Goal: Information Seeking & Learning: Learn about a topic

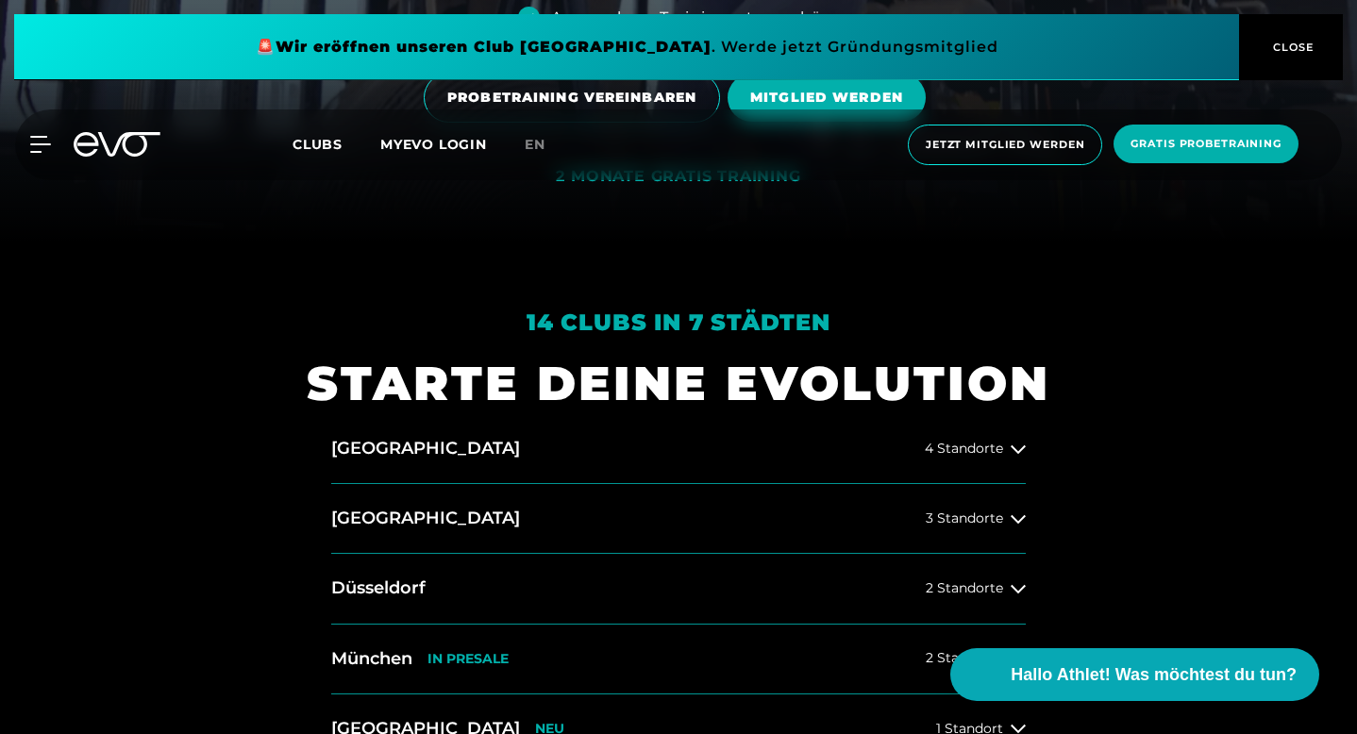
scroll to position [497, 0]
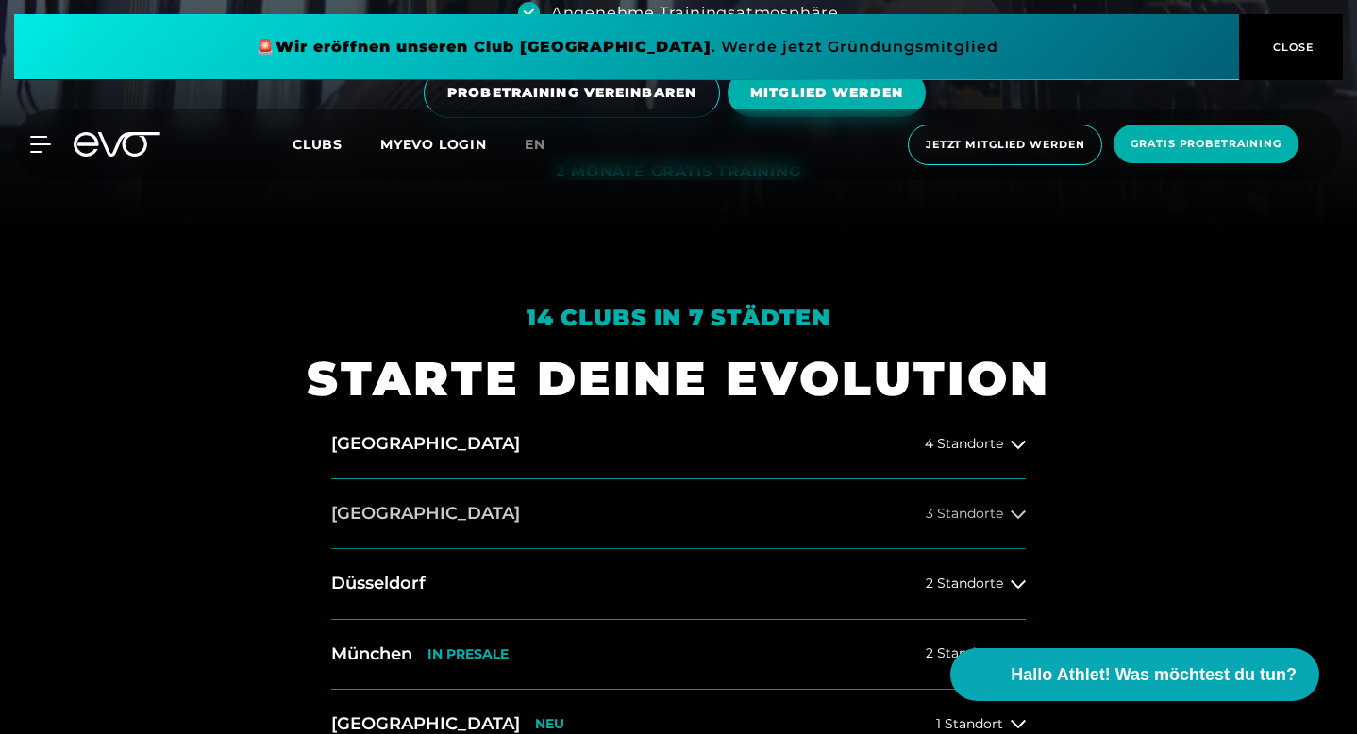
click at [990, 509] on span "3 Standorte" at bounding box center [964, 514] width 77 height 14
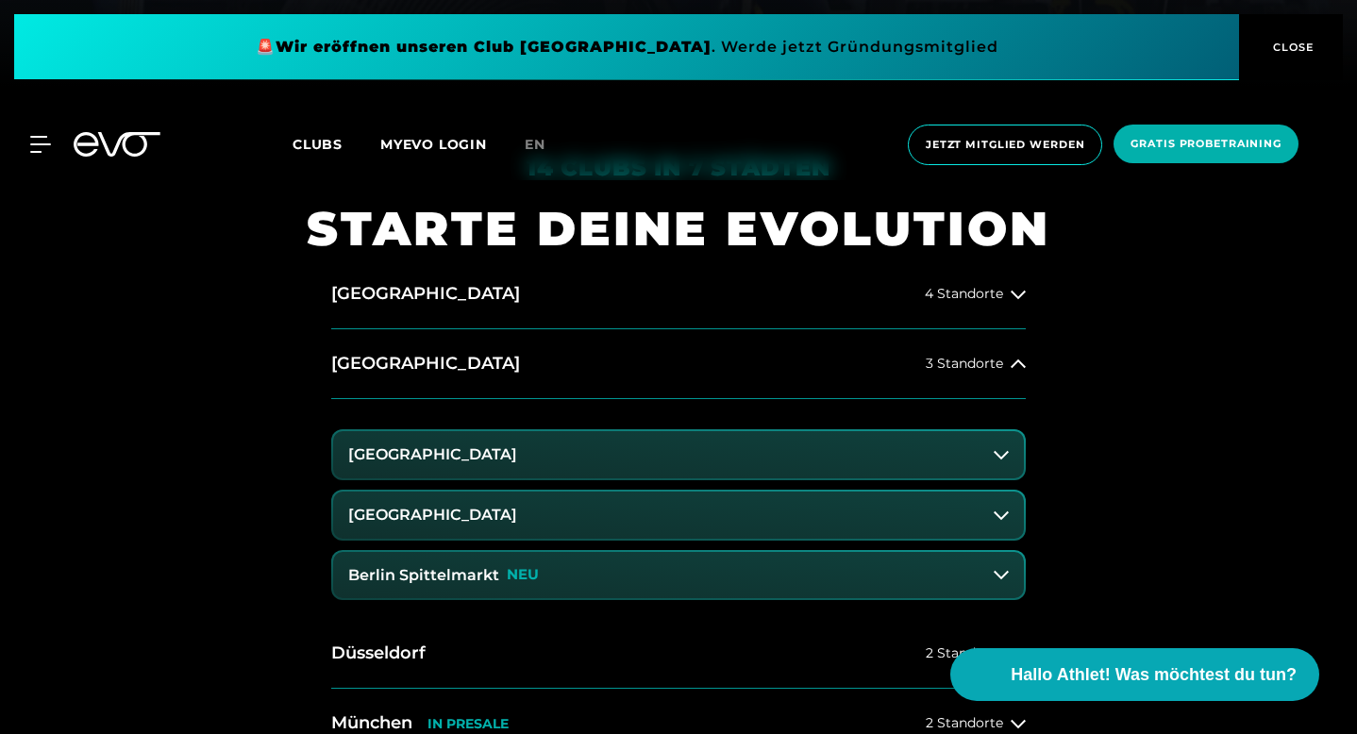
scroll to position [710, 0]
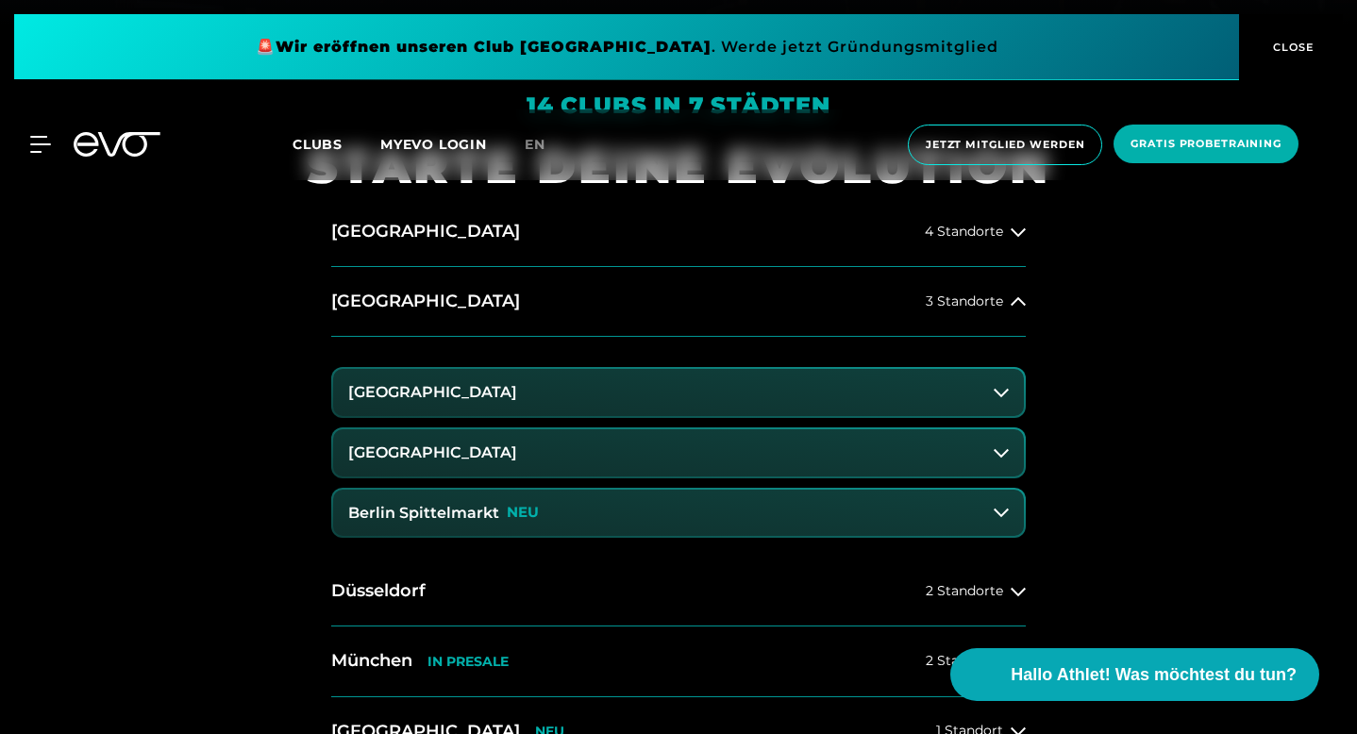
click at [454, 402] on button "[GEOGRAPHIC_DATA]" at bounding box center [678, 392] width 691 height 47
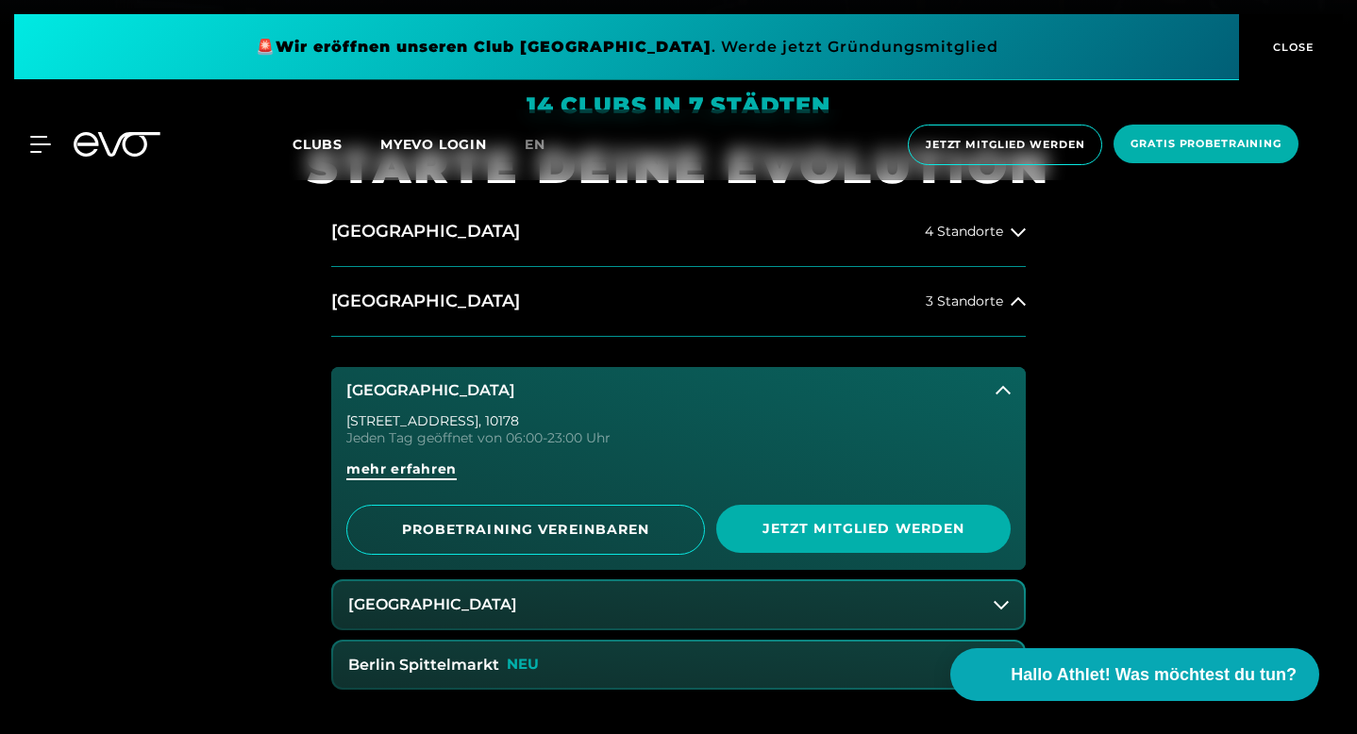
click at [420, 475] on span "mehr erfahren" at bounding box center [401, 470] width 110 height 20
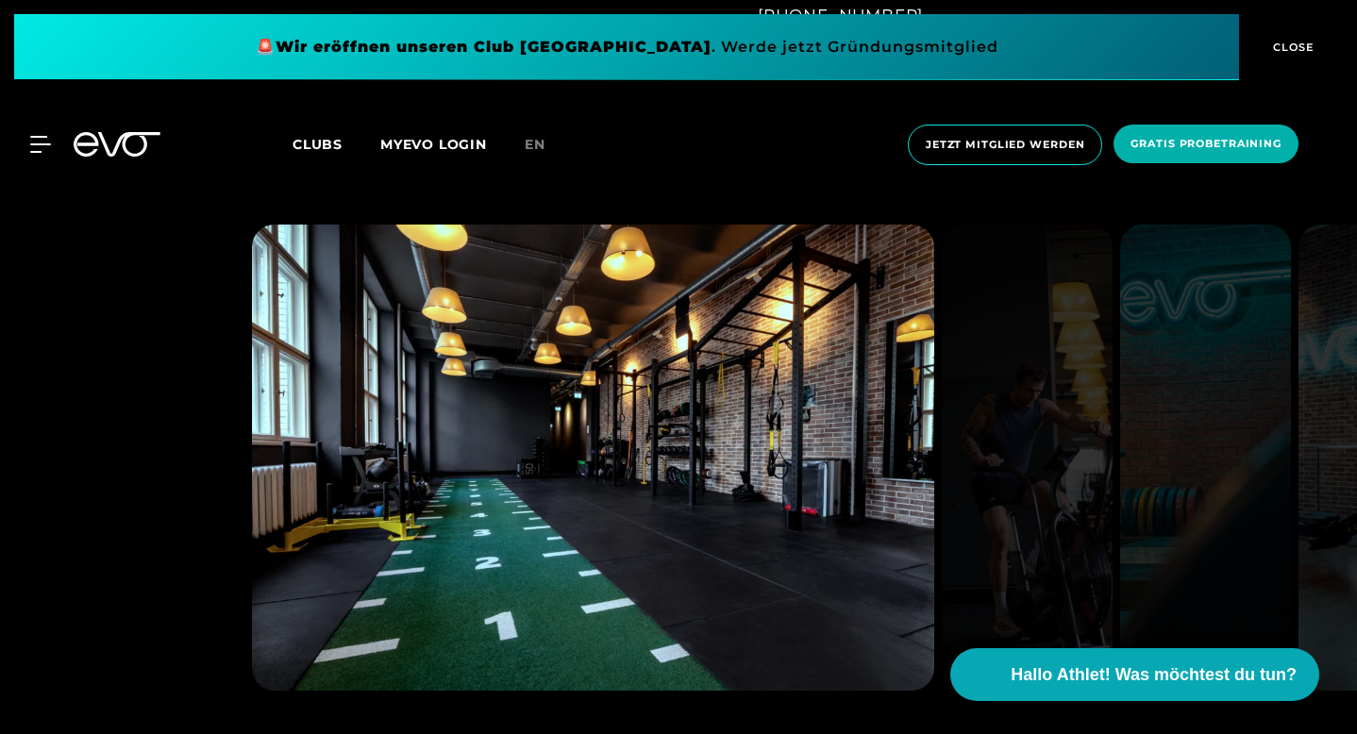
click at [73, 514] on div at bounding box center [678, 501] width 1357 height 765
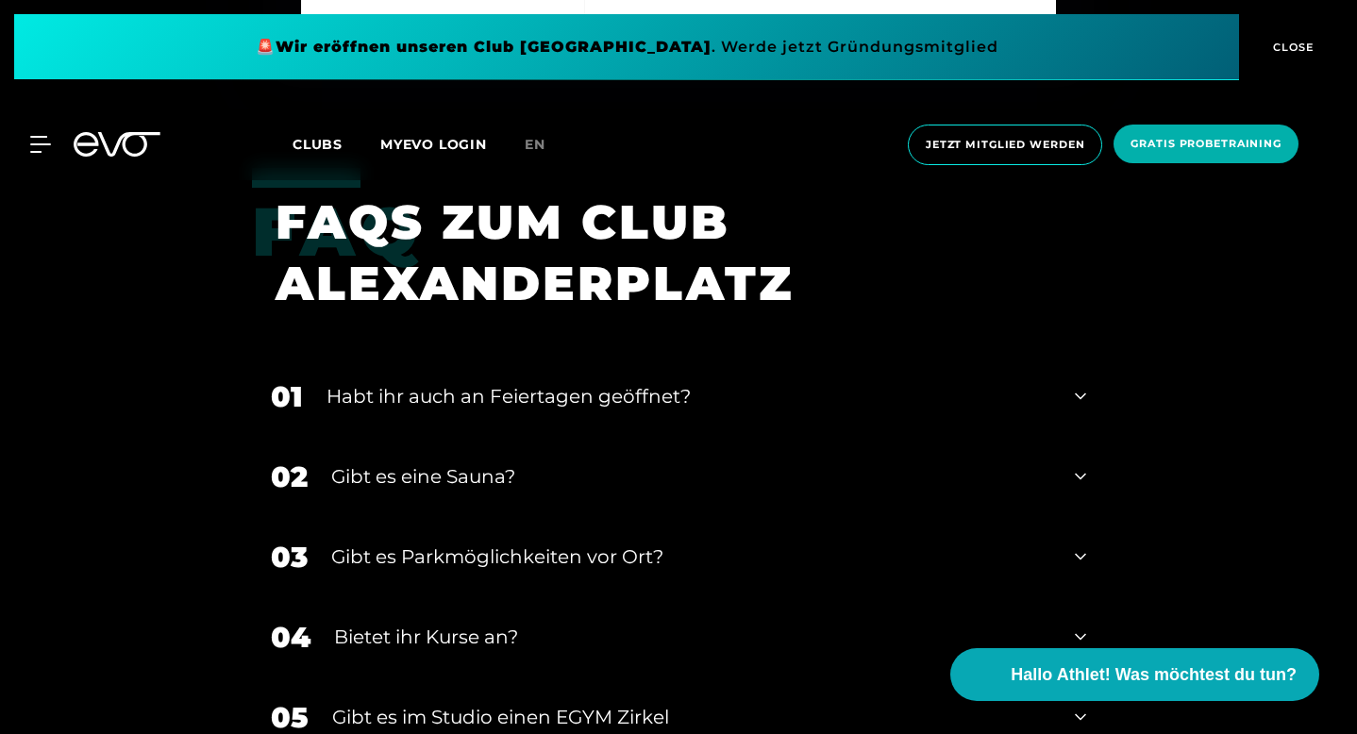
scroll to position [6308, 0]
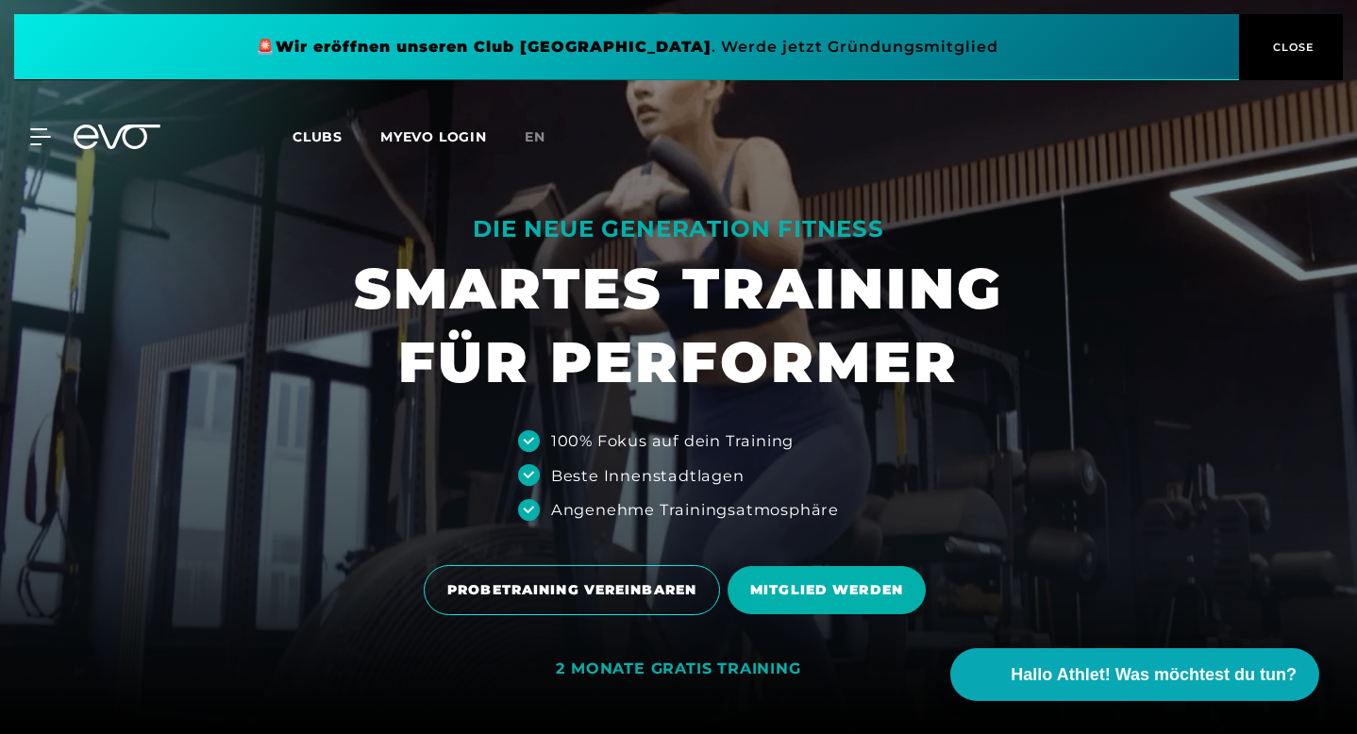
click at [103, 127] on icon at bounding box center [117, 137] width 87 height 25
click at [1289, 46] on span "CLOSE" at bounding box center [1292, 47] width 46 height 17
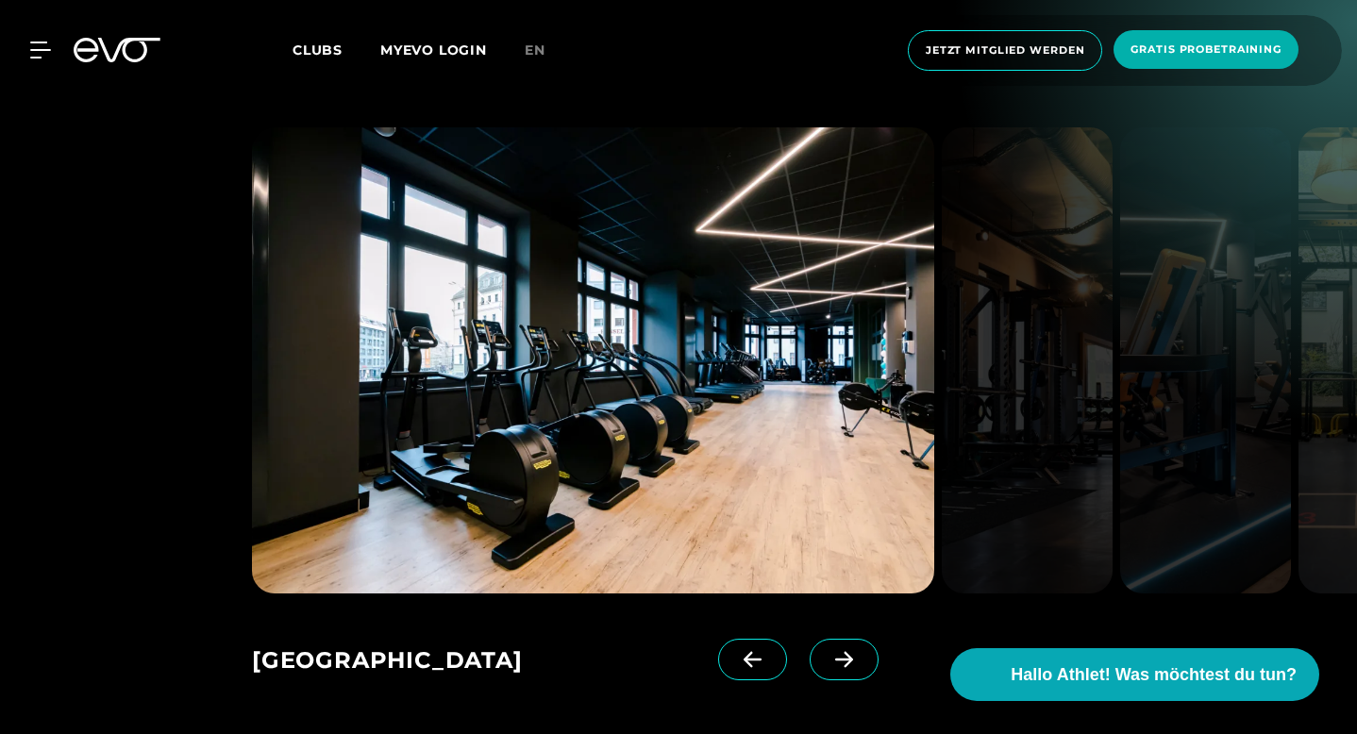
scroll to position [2403, 0]
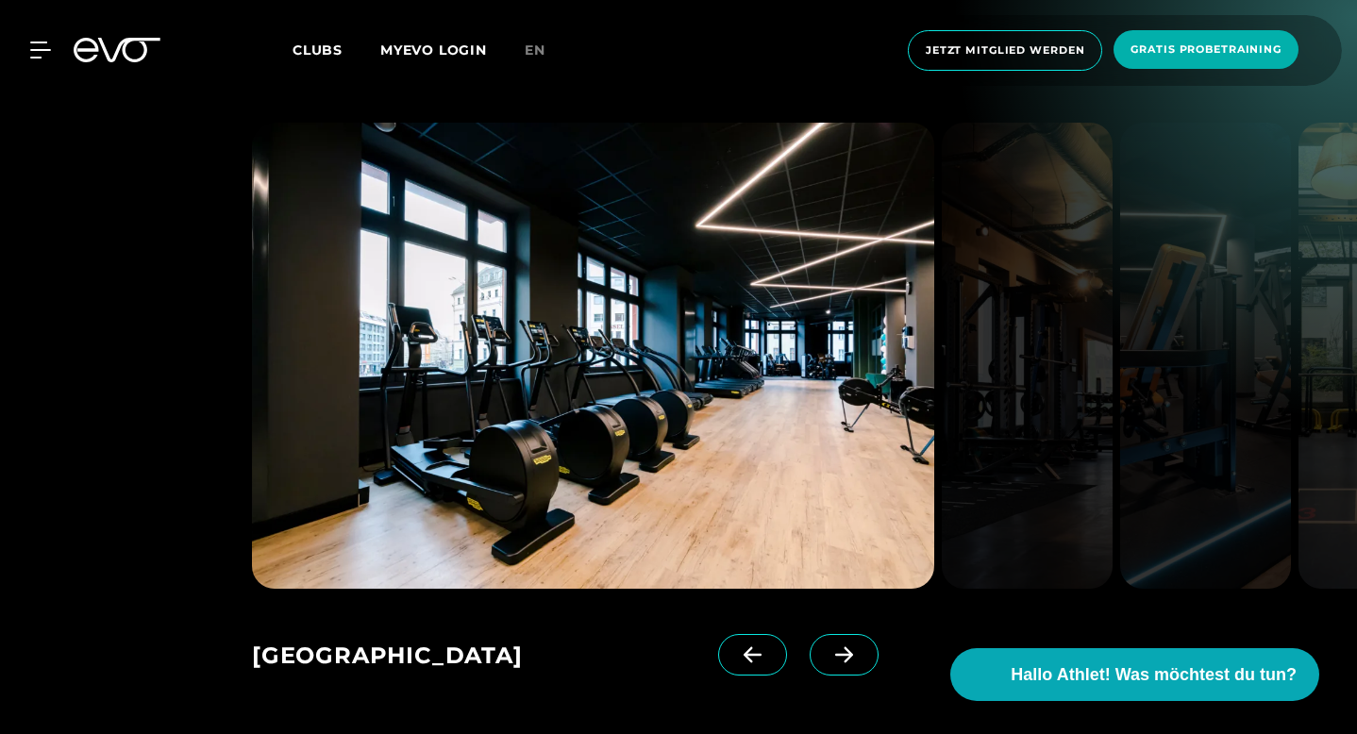
click at [861, 647] on icon at bounding box center [844, 655] width 33 height 17
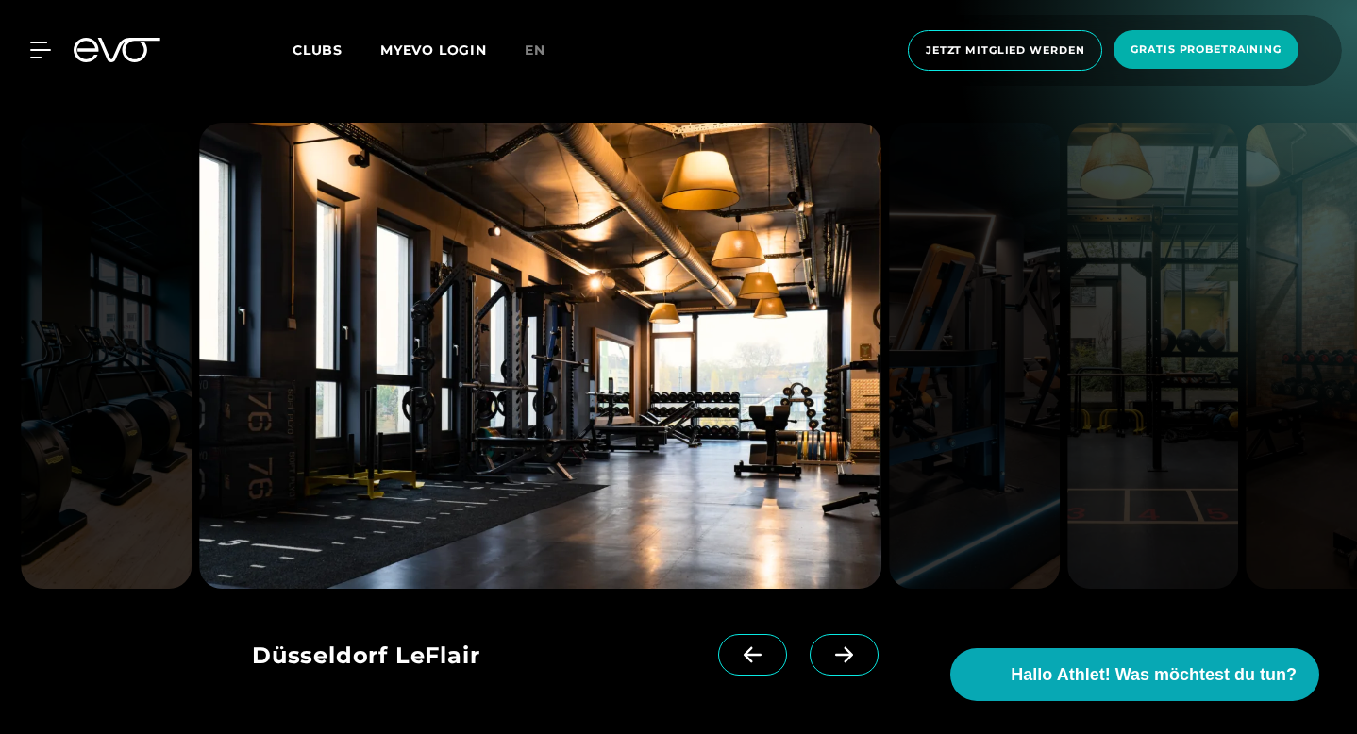
click at [861, 647] on icon at bounding box center [844, 655] width 33 height 17
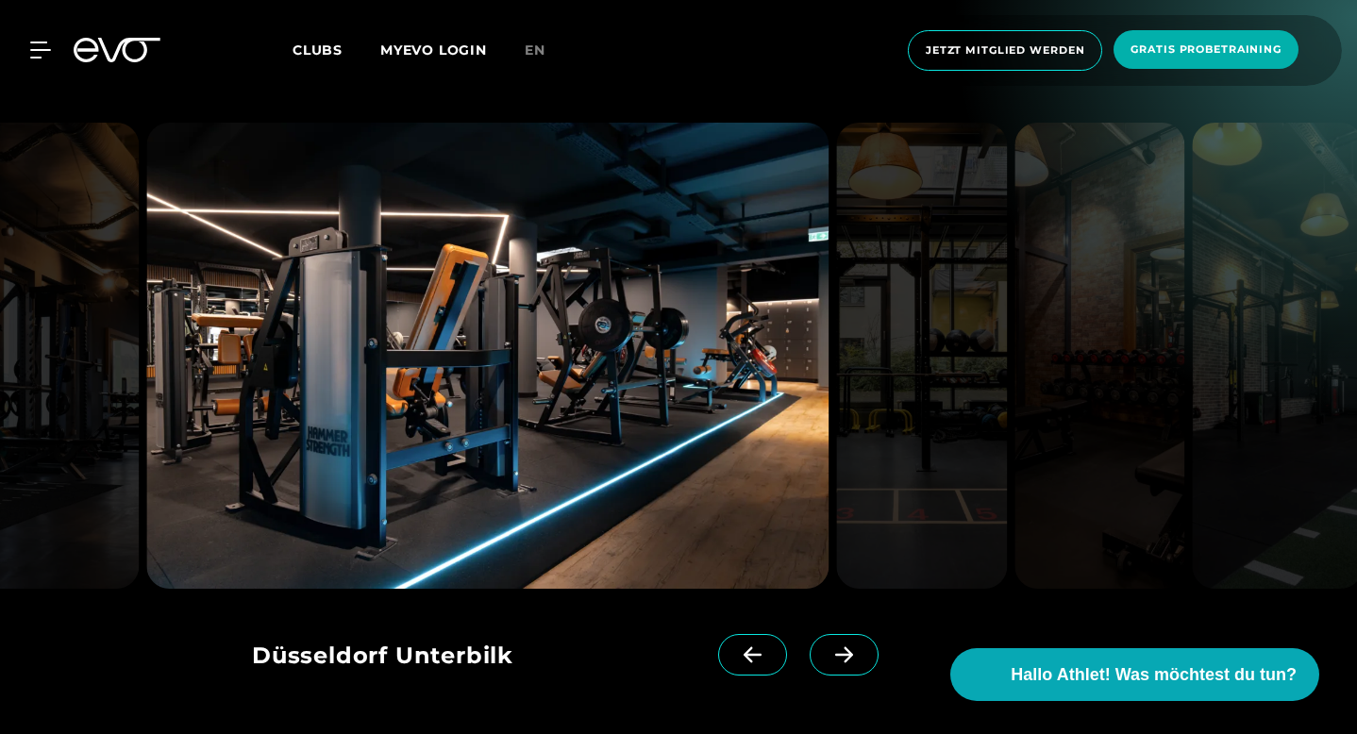
click at [861, 647] on icon at bounding box center [844, 655] width 33 height 17
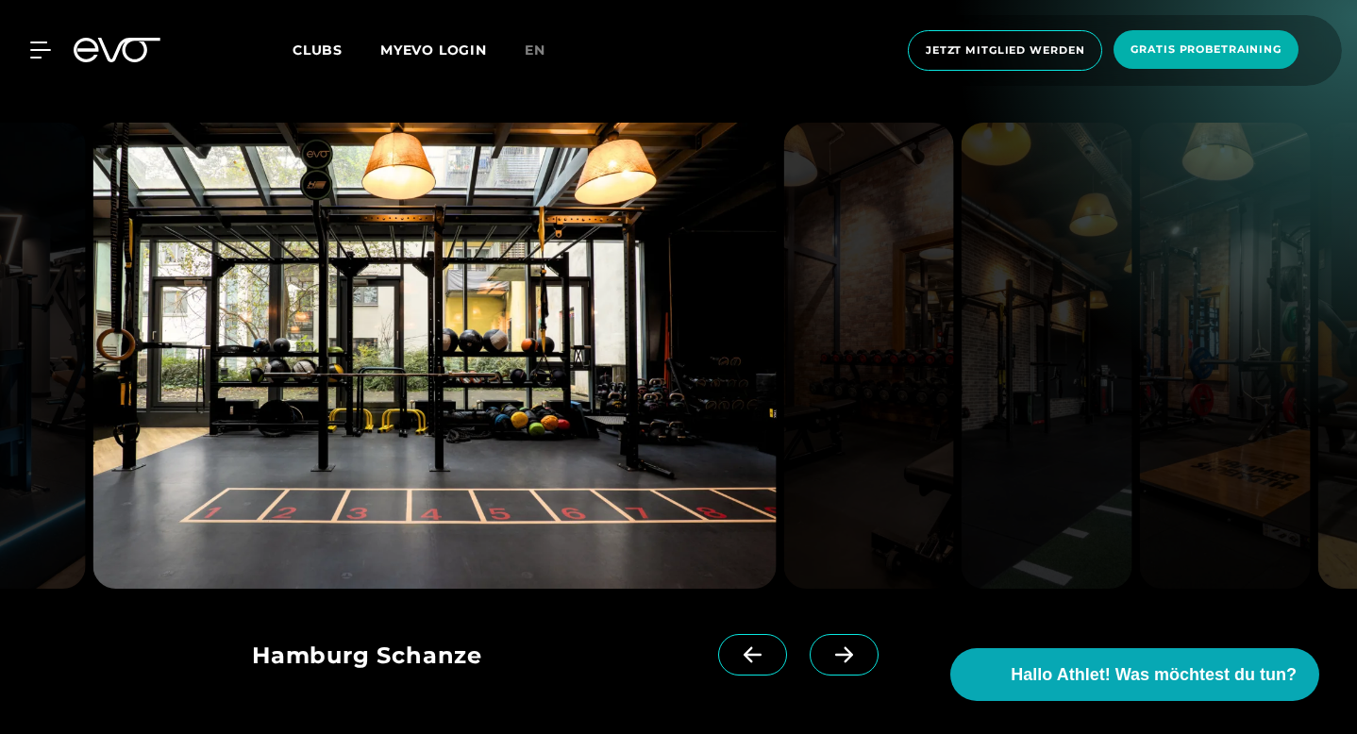
click at [861, 647] on icon at bounding box center [844, 655] width 33 height 17
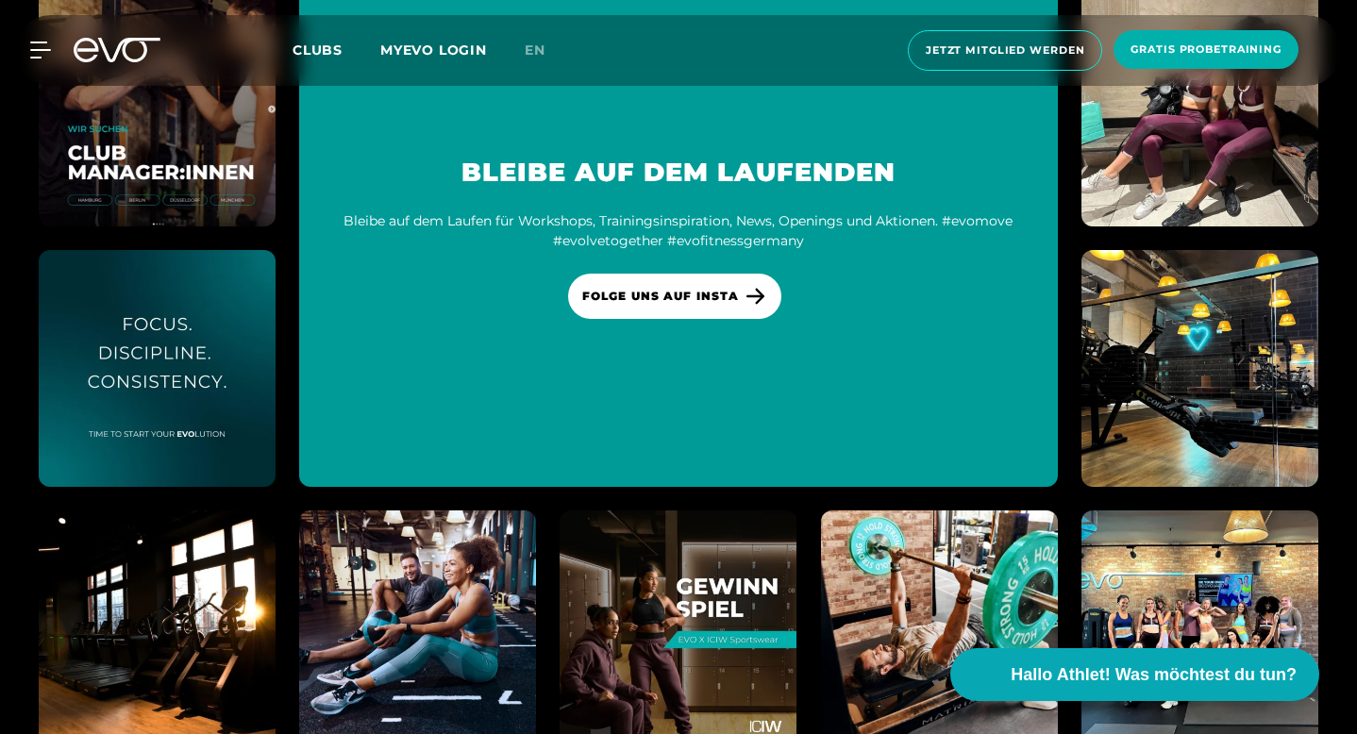
scroll to position [10508, 0]
